Goal: Task Accomplishment & Management: Manage account settings

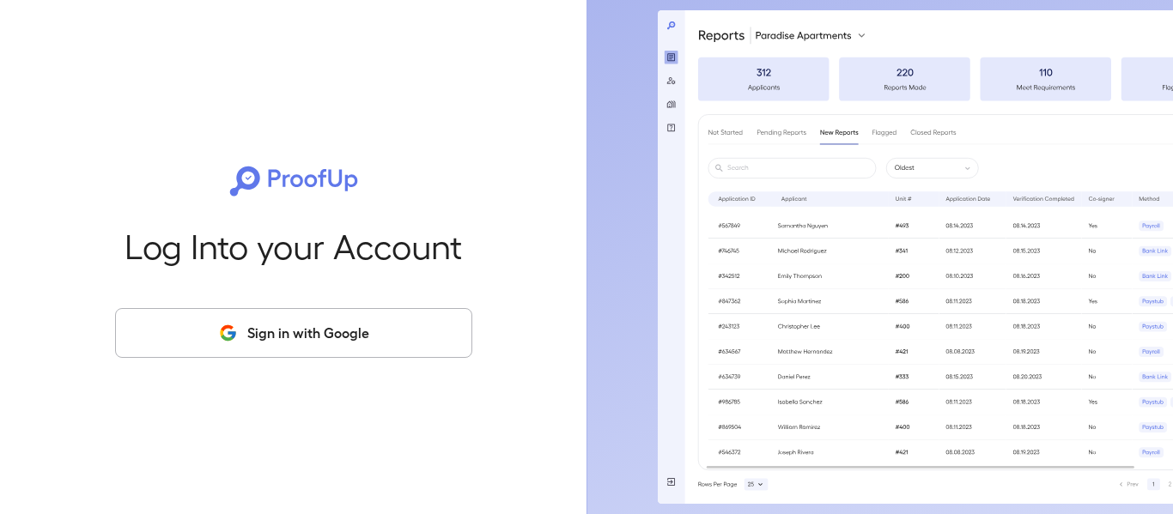
click at [330, 339] on button "Sign in with Google" at bounding box center [293, 333] width 357 height 50
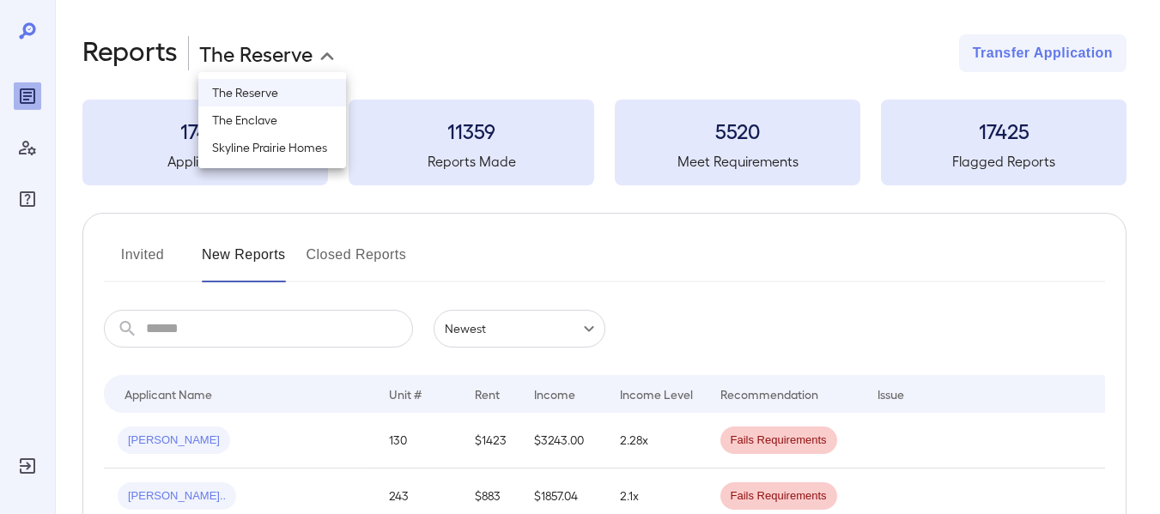
click at [277, 59] on body "**********" at bounding box center [580, 257] width 1160 height 514
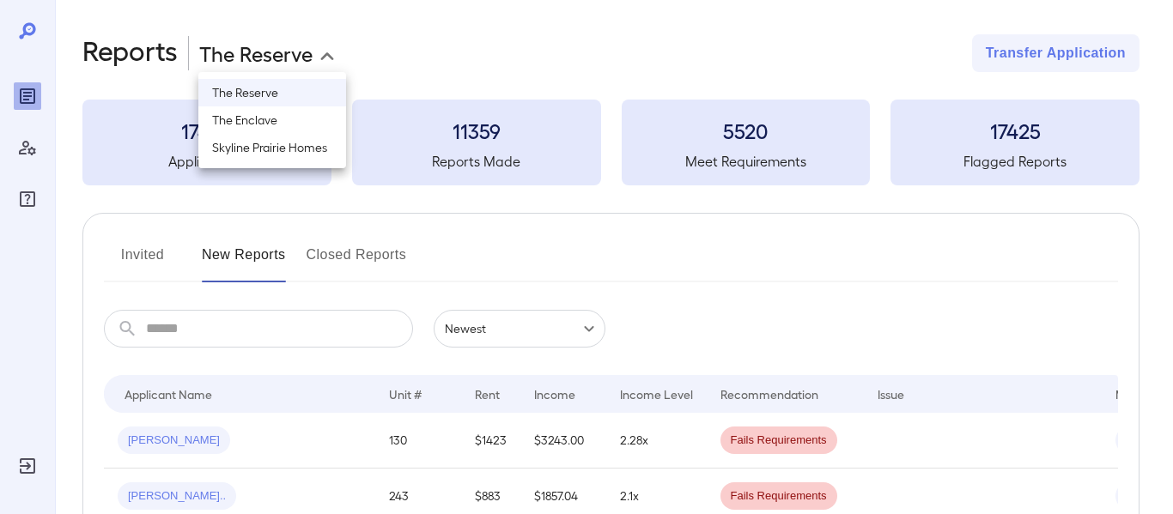
click at [268, 149] on li "Skyline Prairie Homes" at bounding box center [272, 147] width 148 height 27
type input "**********"
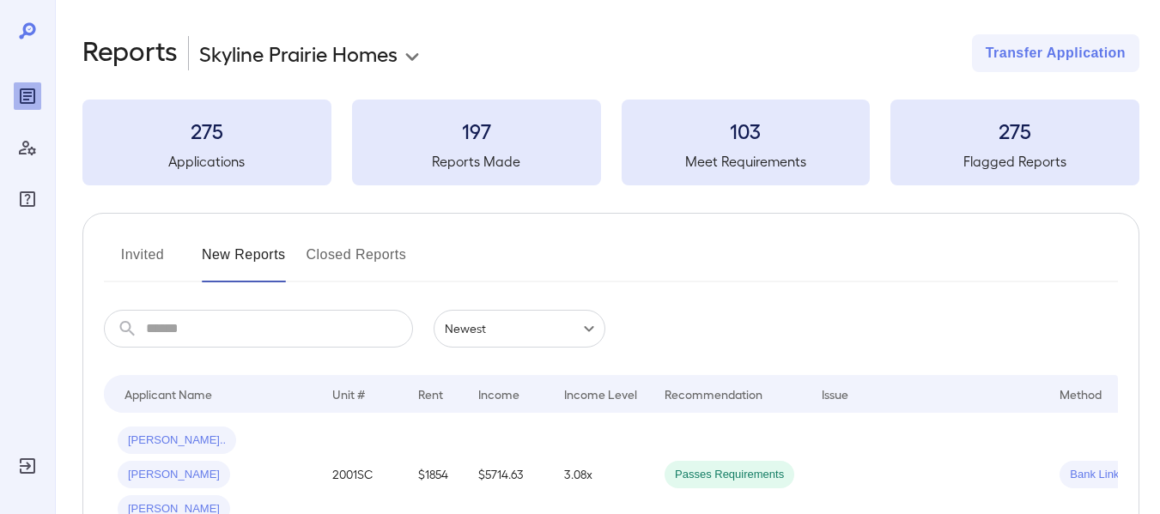
click at [139, 252] on button "Invited" at bounding box center [142, 261] width 77 height 41
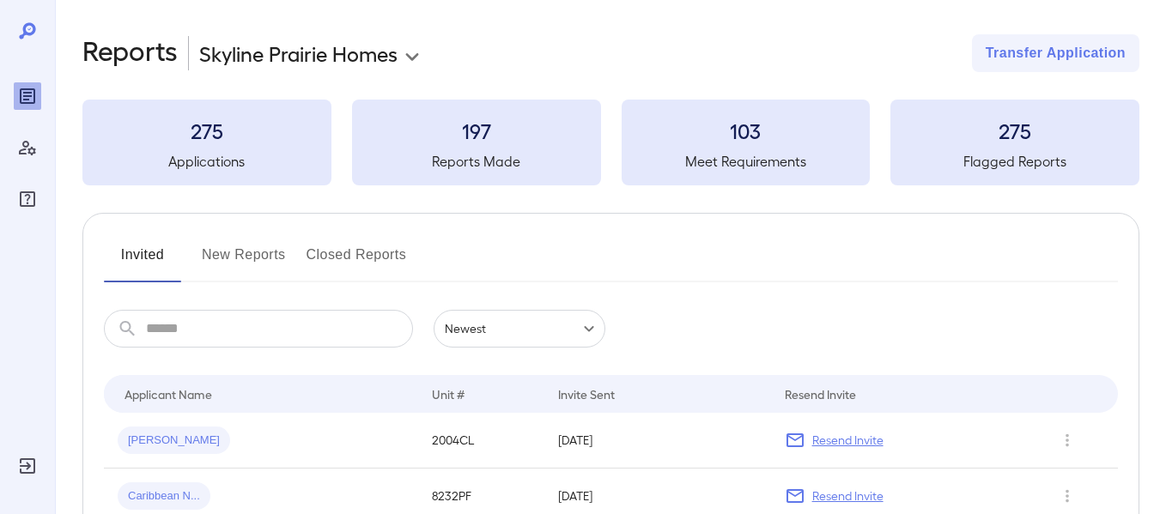
scroll to position [258, 0]
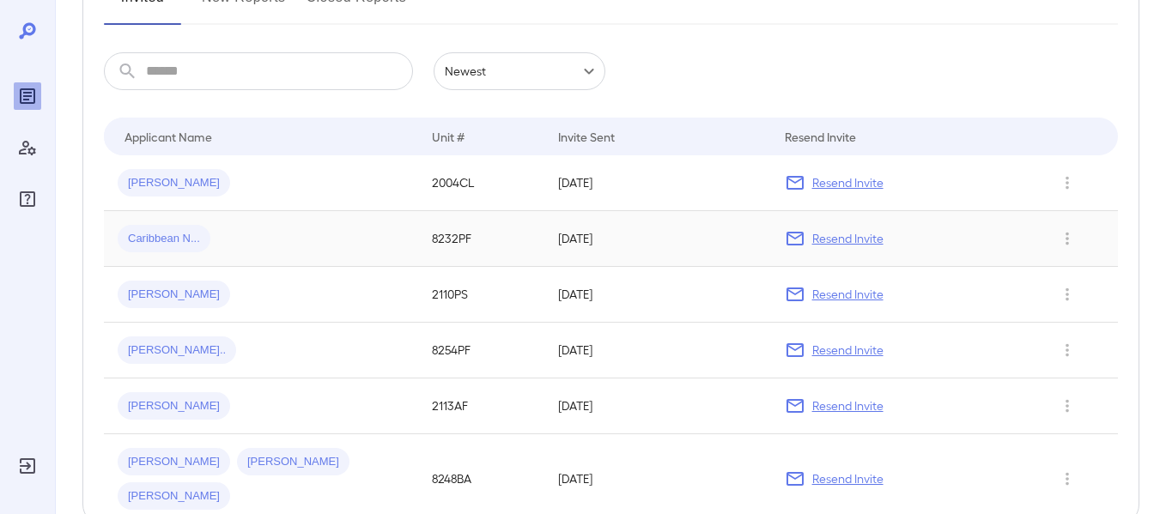
click at [635, 228] on td "[DATE]" at bounding box center [657, 239] width 227 height 56
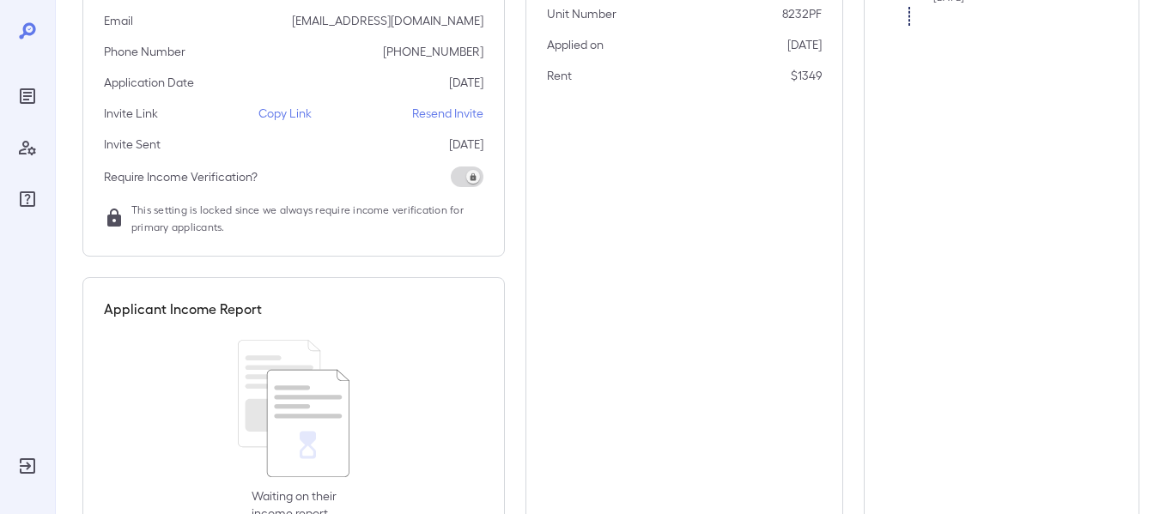
scroll to position [135, 0]
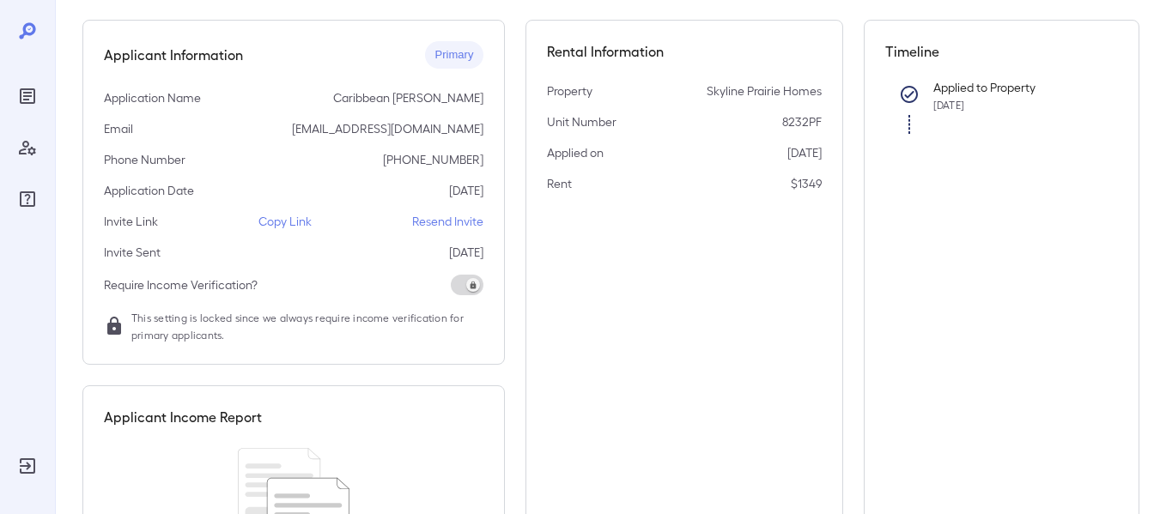
click at [455, 222] on p "Resend Invite" at bounding box center [447, 221] width 71 height 17
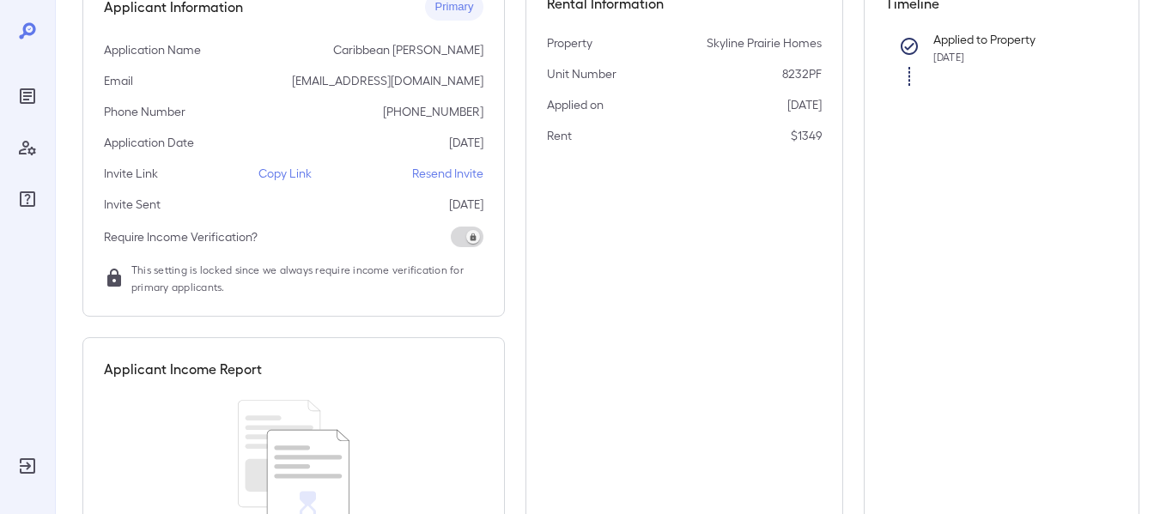
scroll to position [0, 0]
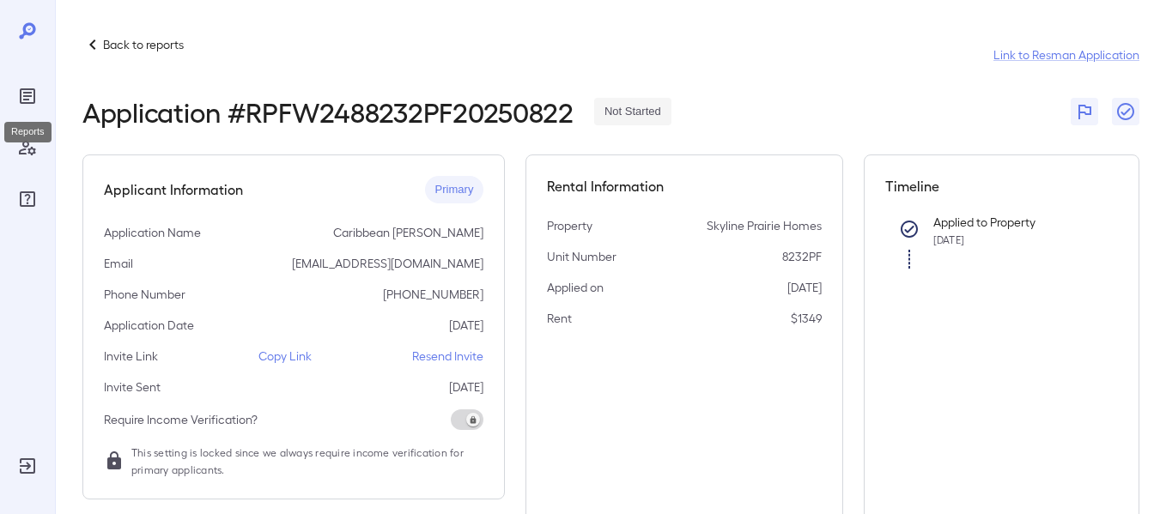
click at [23, 103] on icon "Reports" at bounding box center [27, 95] width 15 height 15
